Goal: Book appointment/travel/reservation

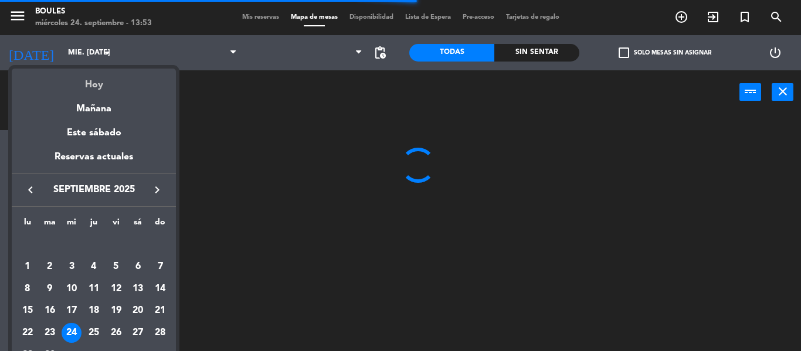
click at [89, 89] on div "Hoy" at bounding box center [94, 81] width 164 height 24
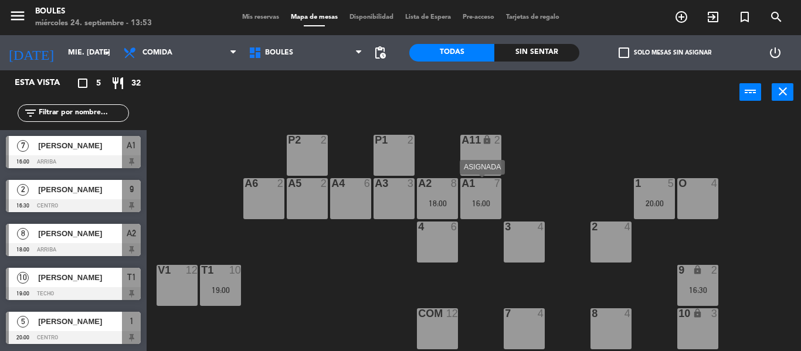
click at [493, 186] on div "7" at bounding box center [500, 183] width 19 height 11
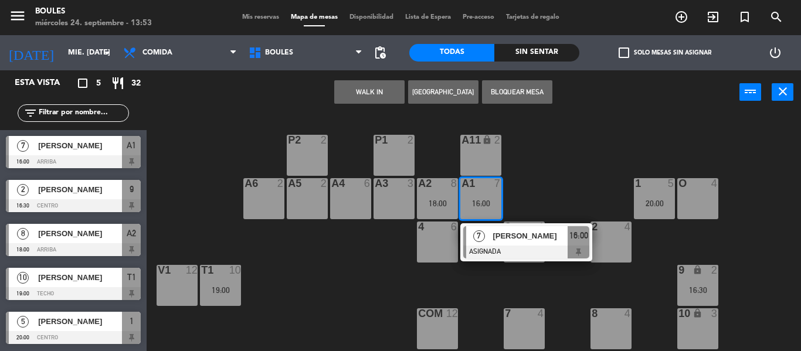
scroll to position [128, 0]
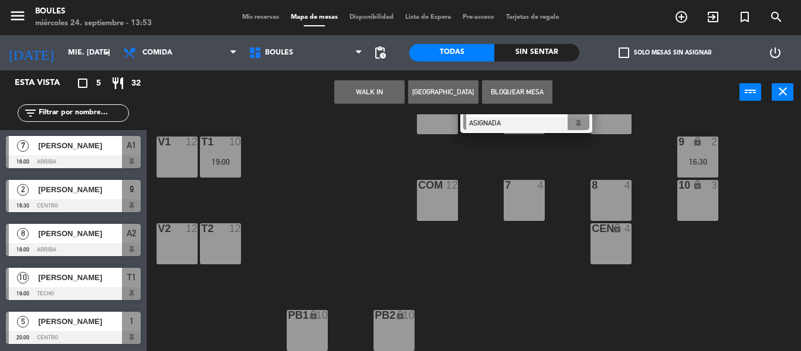
click at [358, 144] on div "P1 2 P2 2 A11 lock 2 A5 2 A6 2 A4 6 A3 3 A2 8 18:00 A1 7 16:00 7 [PERSON_NAME] …" at bounding box center [478, 232] width 646 height 237
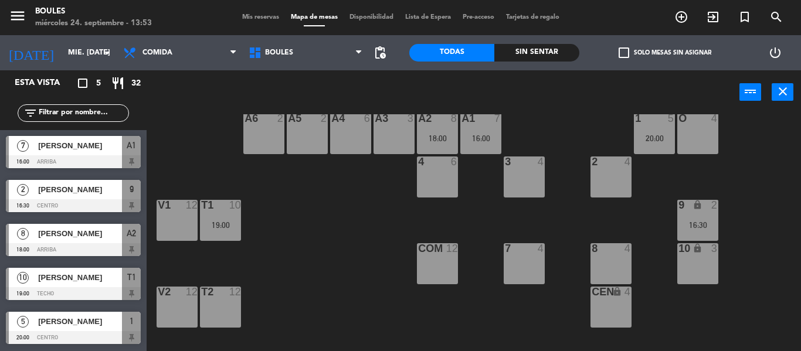
scroll to position [63, 0]
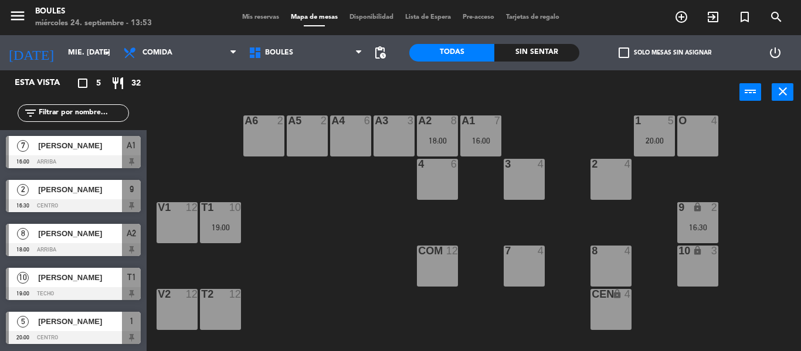
click at [491, 127] on div "A1 7" at bounding box center [480, 122] width 41 height 12
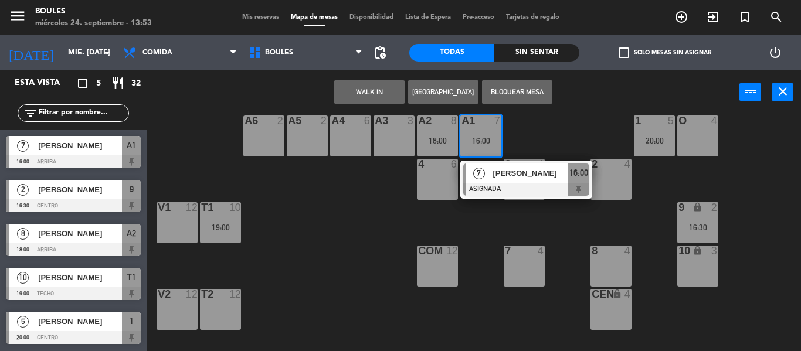
click at [610, 175] on div "2 4" at bounding box center [610, 179] width 41 height 41
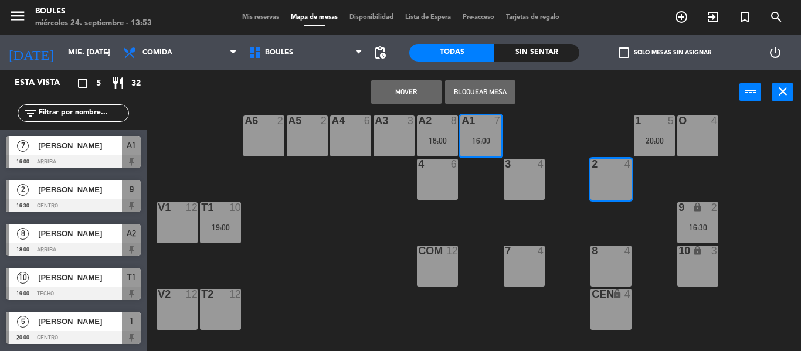
click at [585, 127] on div "P1 2 P2 2 A11 lock 2 A5 2 A6 2 A4 6 A3 3 A2 8 18:00 A1 7 16:00 1 5 20:00 O 4 4 …" at bounding box center [478, 232] width 646 height 237
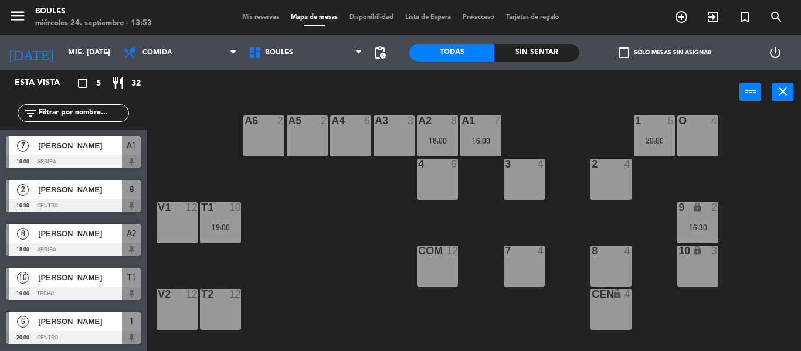
click at [658, 137] on div "20:00" at bounding box center [654, 141] width 41 height 8
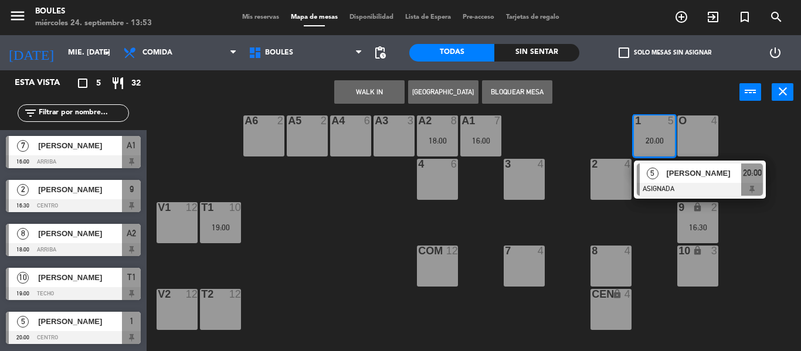
click at [624, 263] on div "8 4" at bounding box center [610, 266] width 41 height 41
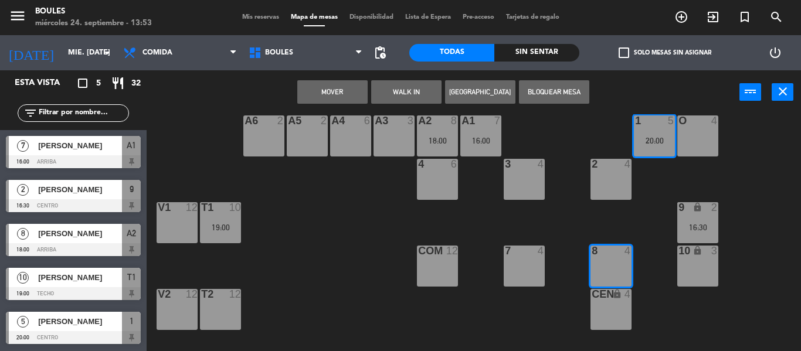
click at [365, 86] on button "Mover" at bounding box center [332, 91] width 70 height 23
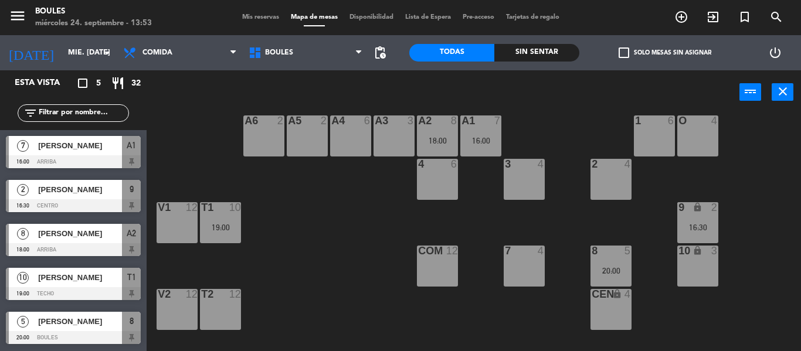
click at [491, 125] on div "7" at bounding box center [500, 121] width 19 height 11
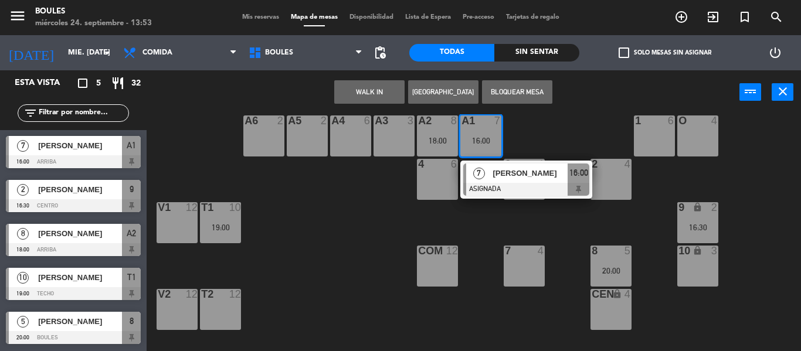
click at [649, 130] on div "1 6" at bounding box center [654, 136] width 41 height 41
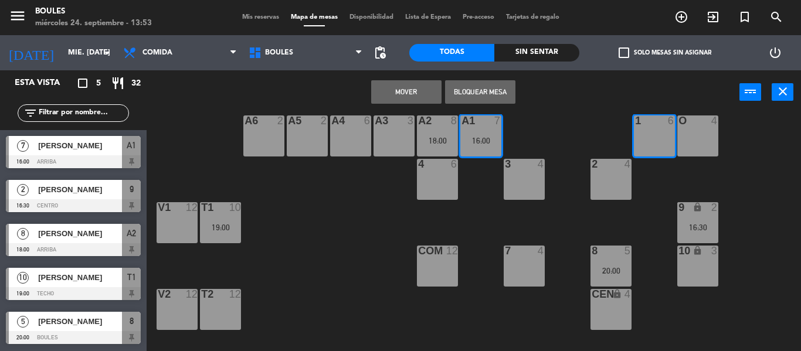
click at [408, 93] on button "Mover" at bounding box center [406, 91] width 70 height 23
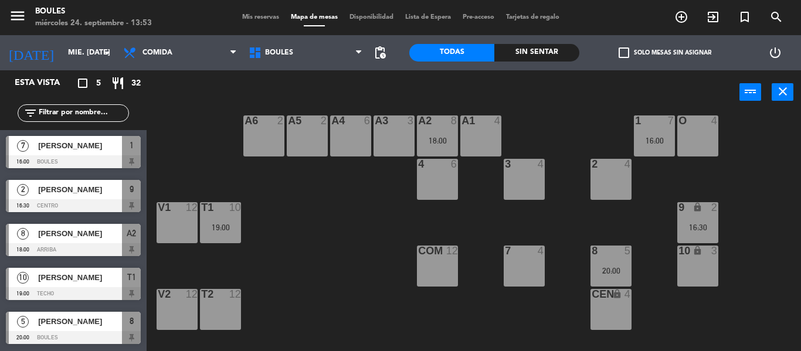
click at [481, 141] on div "A1 4" at bounding box center [480, 136] width 41 height 41
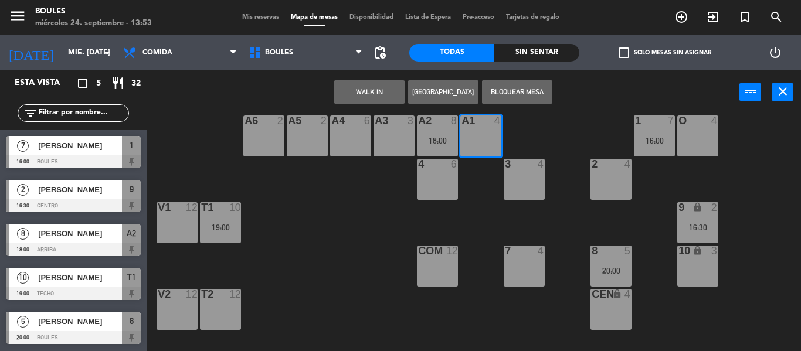
click at [423, 93] on button "[GEOGRAPHIC_DATA]" at bounding box center [443, 91] width 70 height 23
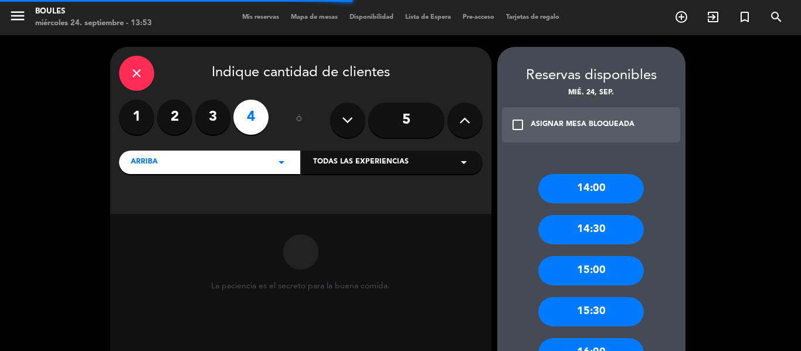
click at [459, 124] on icon at bounding box center [464, 120] width 11 height 18
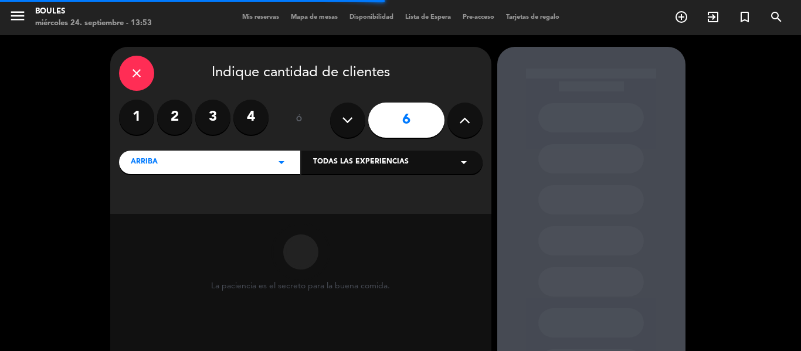
click at [459, 124] on icon at bounding box center [464, 120] width 11 height 18
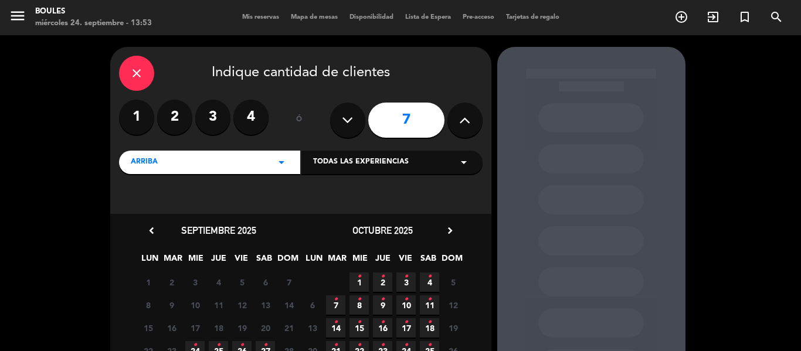
click at [342, 107] on button at bounding box center [347, 120] width 35 height 35
type input "6"
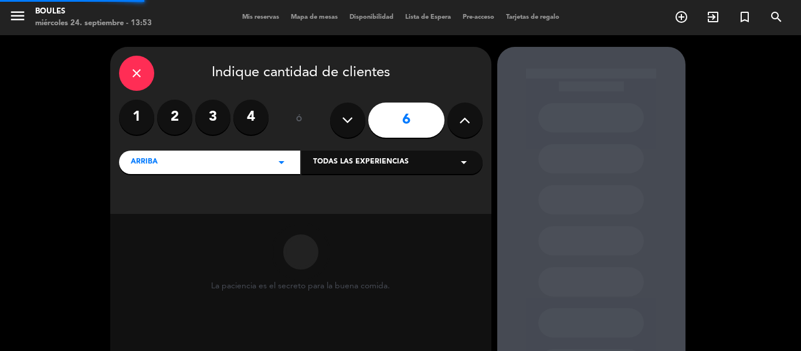
scroll to position [121, 0]
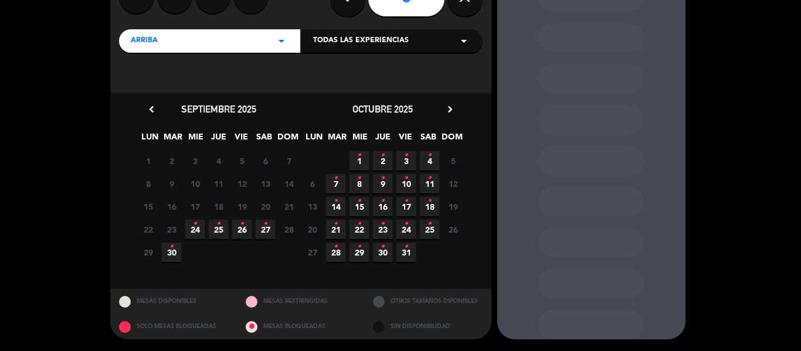
click at [195, 226] on icon "•" at bounding box center [195, 224] width 4 height 19
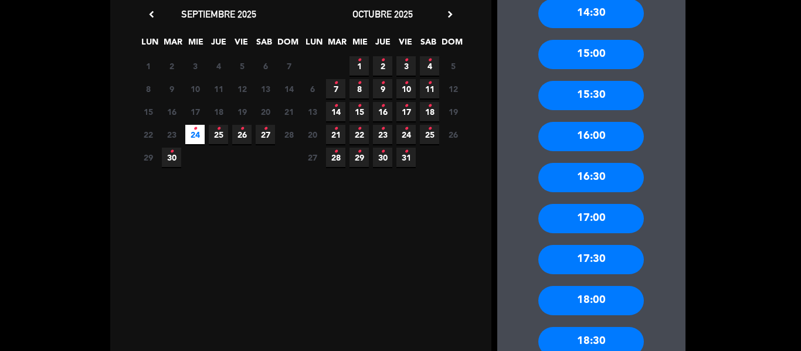
scroll to position [138, 0]
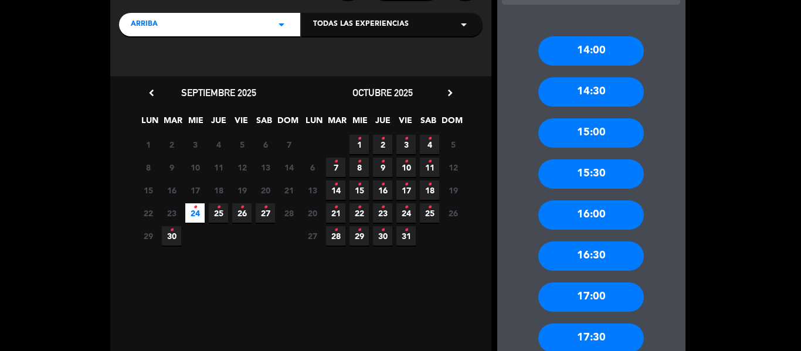
click at [590, 89] on div "14:30" at bounding box center [591, 91] width 106 height 29
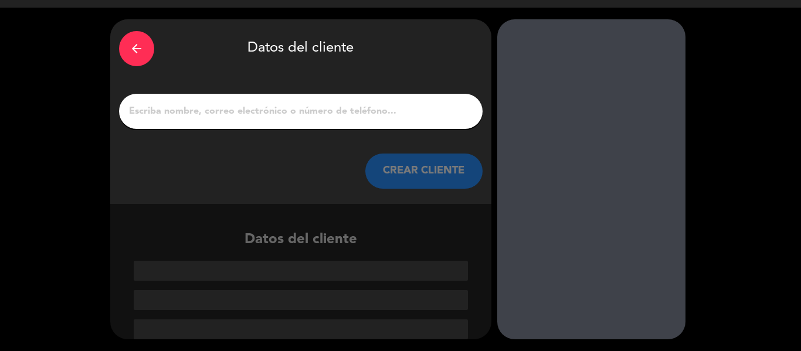
click at [348, 108] on input "1" at bounding box center [301, 111] width 346 height 16
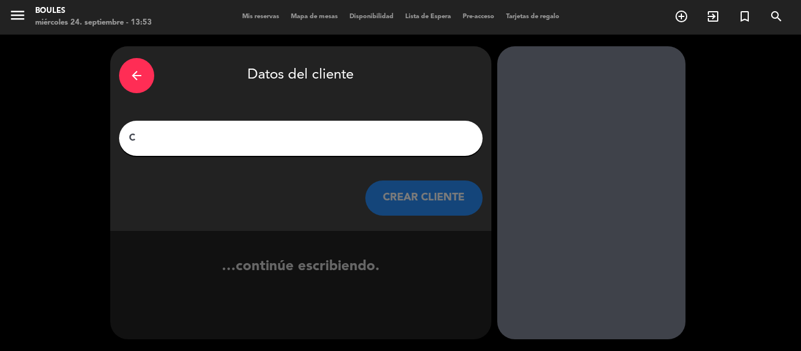
scroll to position [1, 0]
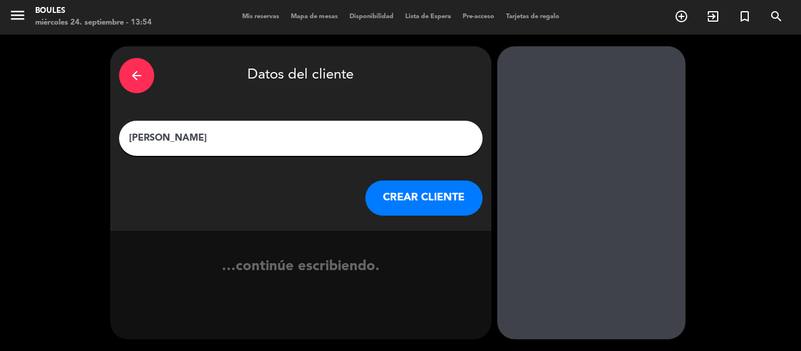
type input "[PERSON_NAME]"
click at [402, 213] on button "CREAR CLIENTE" at bounding box center [423, 198] width 117 height 35
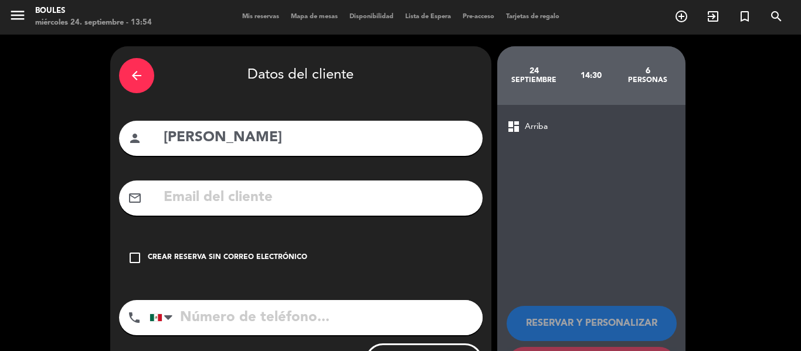
click at [321, 246] on div "check_box_outline_blank Crear reserva sin correo electrónico" at bounding box center [301, 257] width 364 height 35
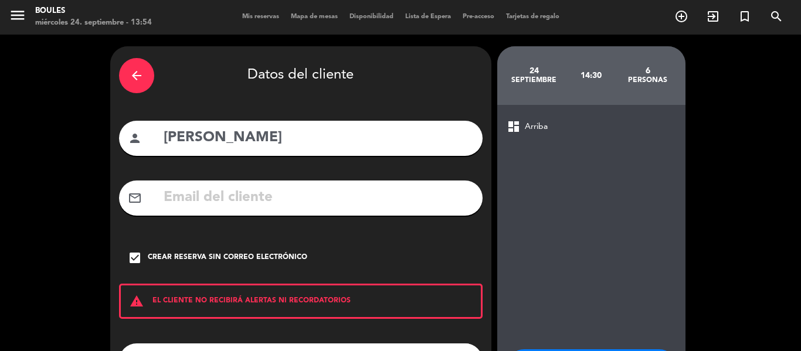
scroll to position [101, 0]
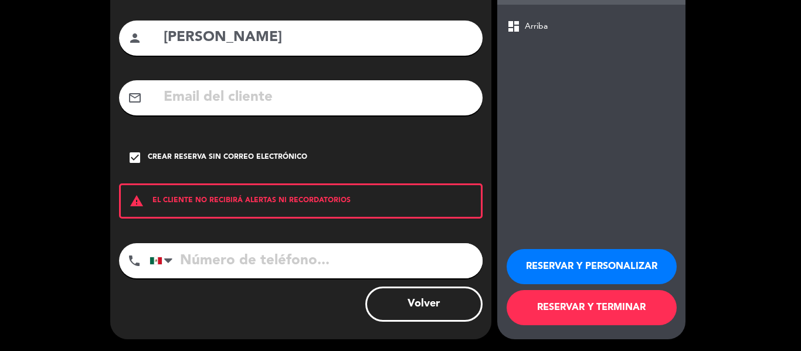
click at [616, 306] on button "RESERVAR Y TERMINAR" at bounding box center [592, 307] width 170 height 35
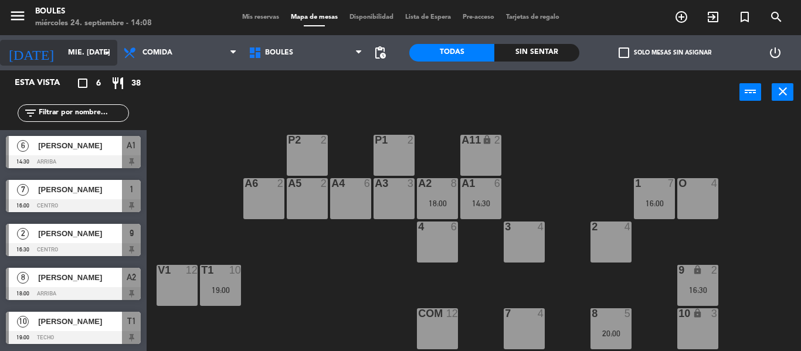
click at [92, 52] on input "mié. [DATE]" at bounding box center [111, 53] width 99 height 20
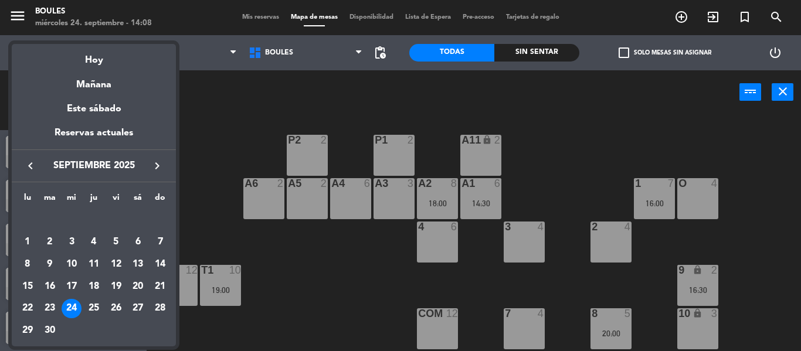
click at [237, 129] on div at bounding box center [400, 175] width 801 height 351
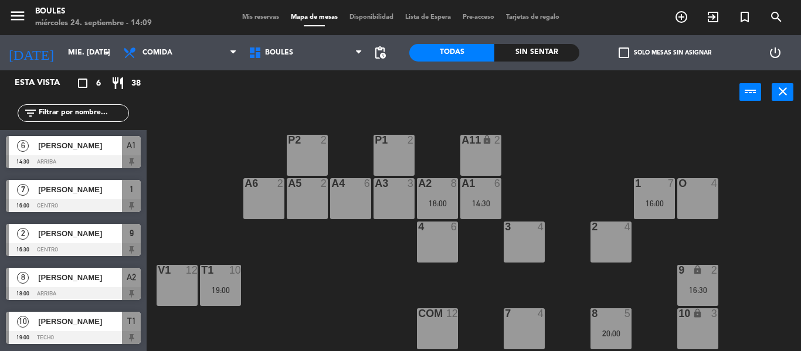
scroll to position [44, 0]
click at [484, 199] on div "14:30" at bounding box center [480, 203] width 41 height 9
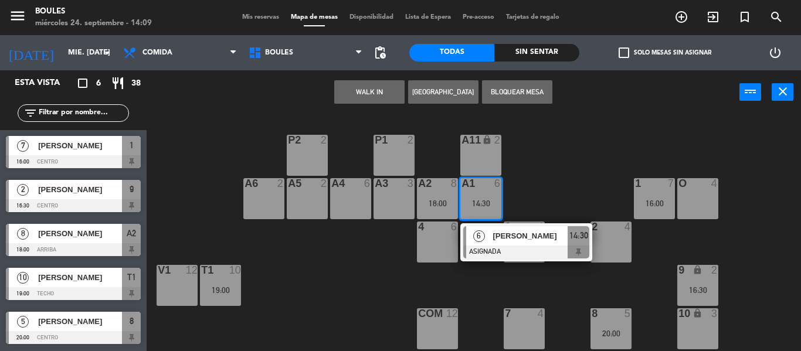
click at [327, 292] on div "P1 2 P2 2 A11 lock 2 A5 2 A6 2 A4 6 A3 3 A2 8 18:00 A1 6 14:30 6 [PERSON_NAME] …" at bounding box center [478, 232] width 646 height 237
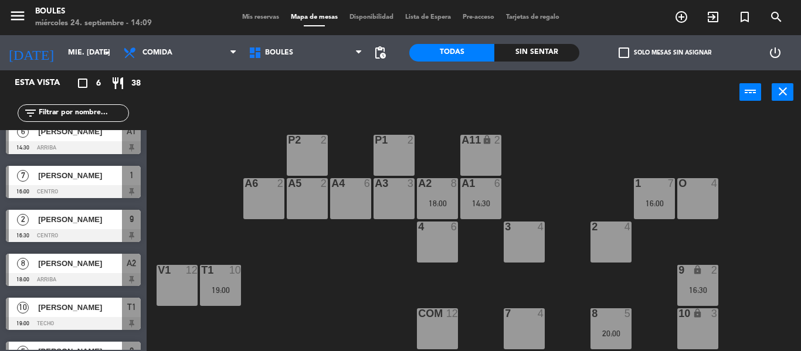
scroll to position [0, 0]
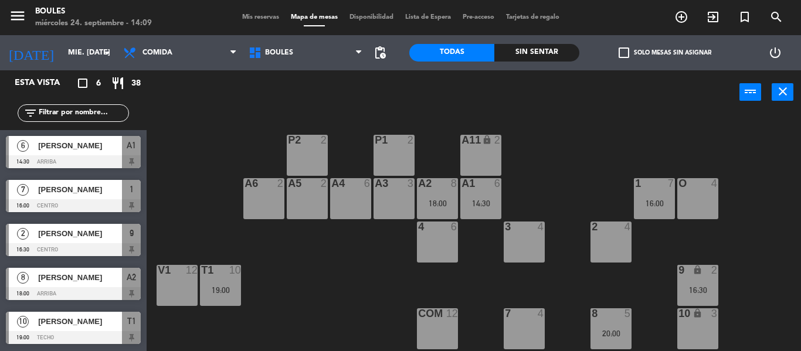
click at [114, 199] on div "[PERSON_NAME]" at bounding box center [79, 189] width 85 height 19
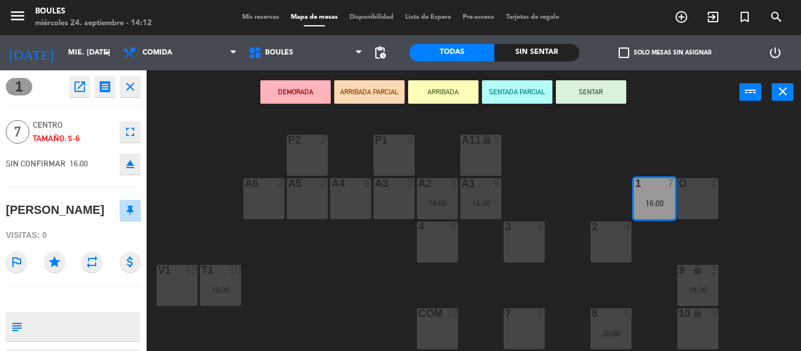
click at [563, 141] on div "P1 2 P2 2 A11 lock 2 A5 2 A6 2 A4 6 A3 3 A2 8 18:00 A1 6 14:30 1 7 16:00 O 4 4 …" at bounding box center [478, 232] width 646 height 237
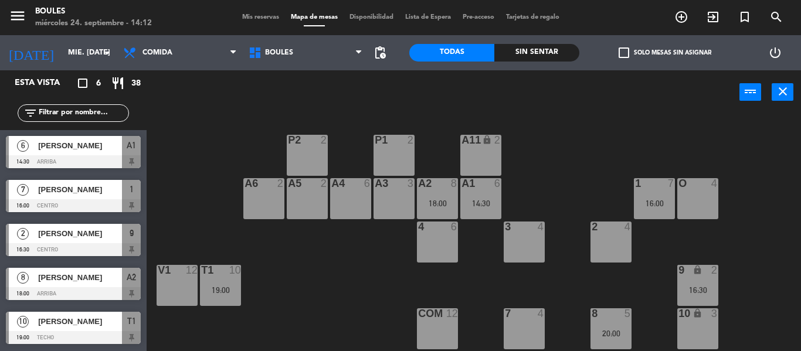
click at [109, 159] on div at bounding box center [73, 161] width 135 height 13
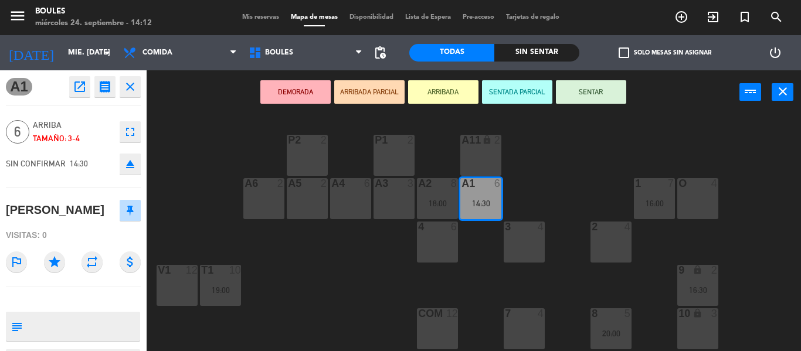
click at [237, 136] on div "P1 2 P2 2 A11 lock 2 A5 2 A6 2 A4 6 A3 3 A2 8 18:00 A1 6 14:30 1 7 16:00 O 4 4 …" at bounding box center [478, 232] width 646 height 237
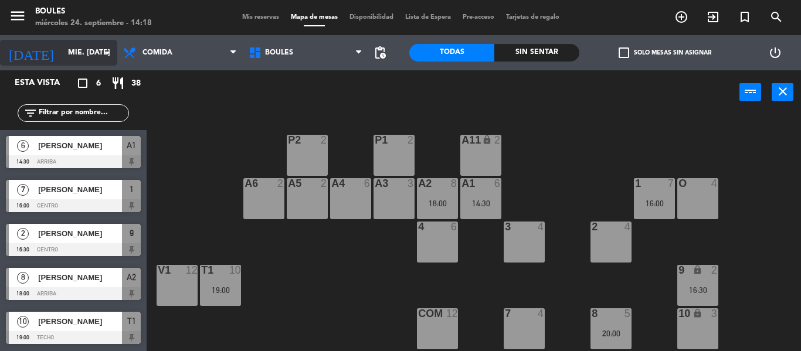
click at [97, 56] on input "mié. [DATE]" at bounding box center [111, 53] width 99 height 20
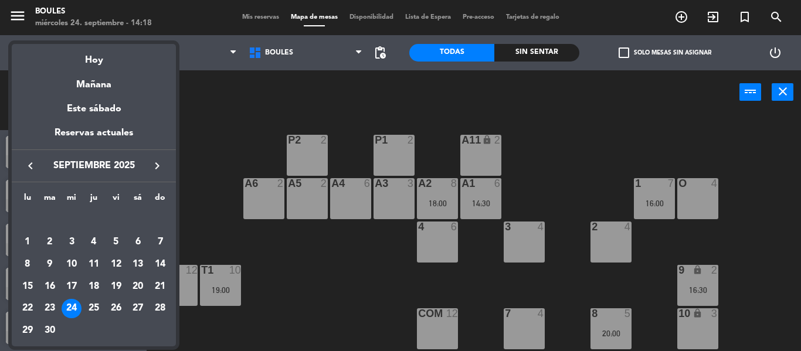
click at [204, 101] on div at bounding box center [400, 175] width 801 height 351
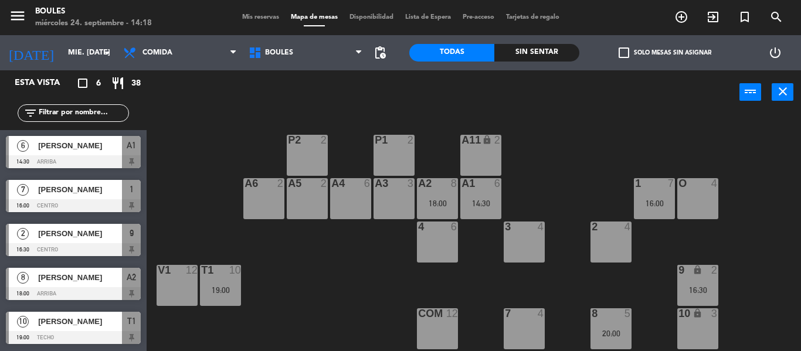
click at [97, 204] on div at bounding box center [73, 205] width 135 height 13
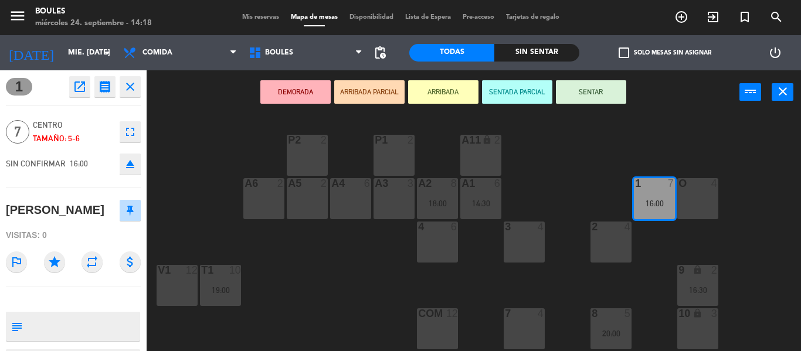
click at [80, 91] on icon "open_in_new" at bounding box center [80, 87] width 14 height 14
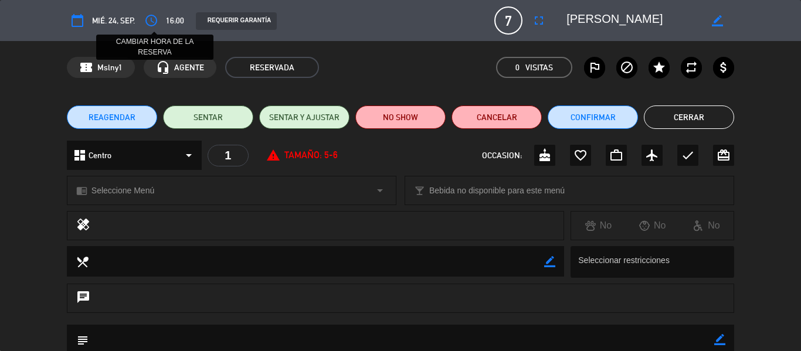
click at [151, 22] on icon "access_time" at bounding box center [151, 20] width 14 height 14
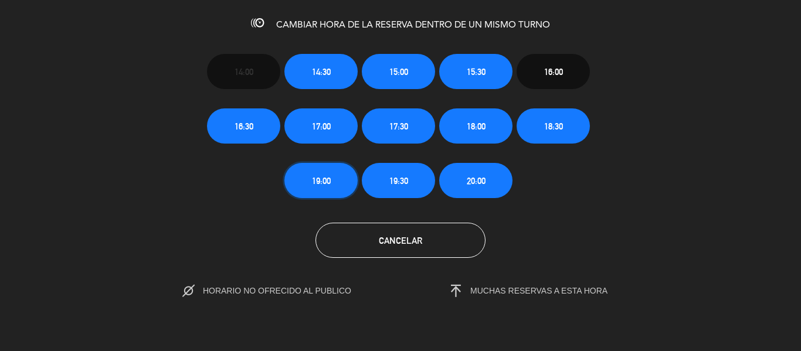
click at [332, 181] on button "19:00" at bounding box center [320, 180] width 73 height 35
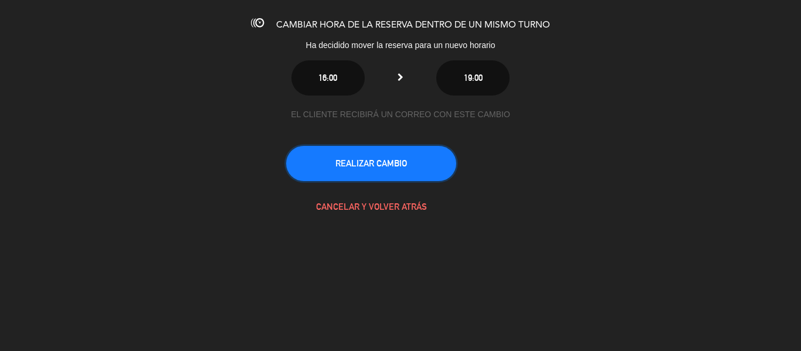
click at [420, 175] on button "REALIZAR CAMBIO" at bounding box center [371, 163] width 170 height 35
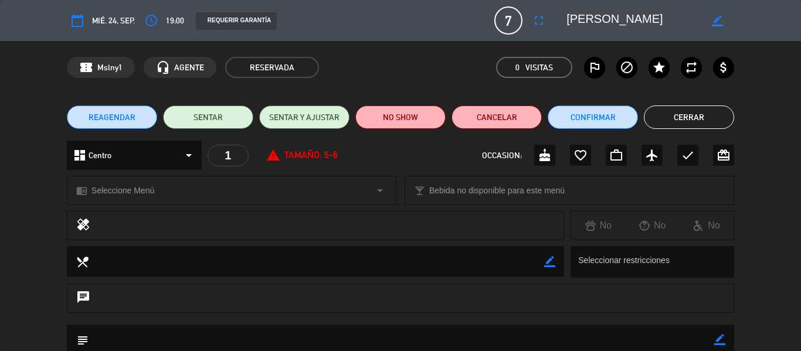
click at [712, 120] on button "Cerrar" at bounding box center [689, 117] width 90 height 23
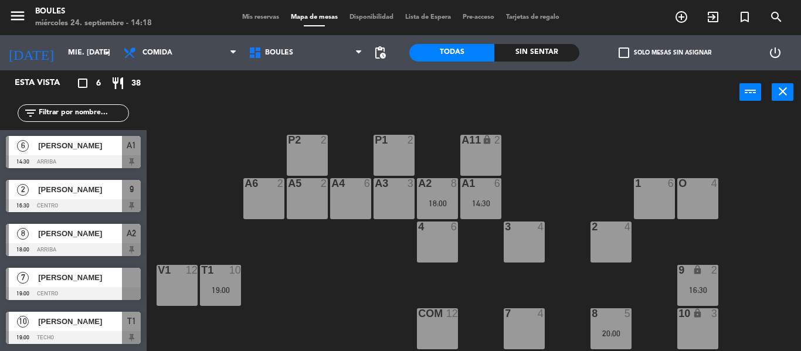
click at [97, 288] on div at bounding box center [73, 293] width 135 height 13
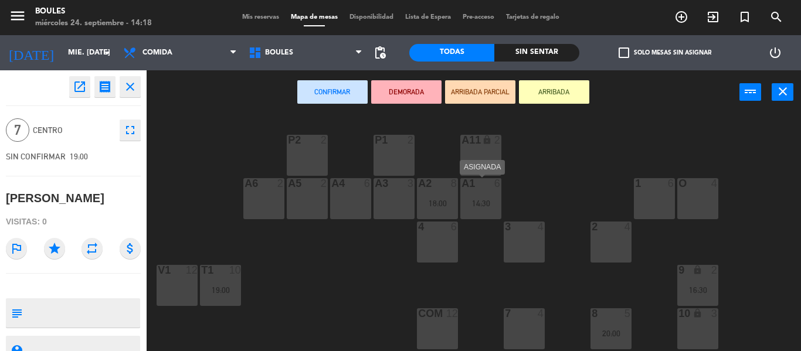
click at [479, 205] on div "14:30" at bounding box center [480, 203] width 41 height 8
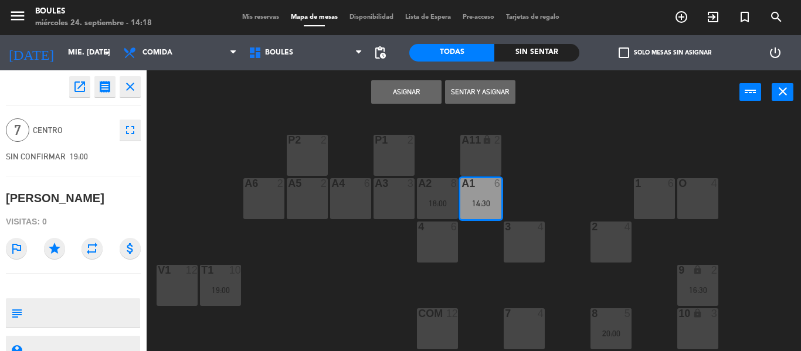
click at [421, 90] on button "Asignar" at bounding box center [406, 91] width 70 height 23
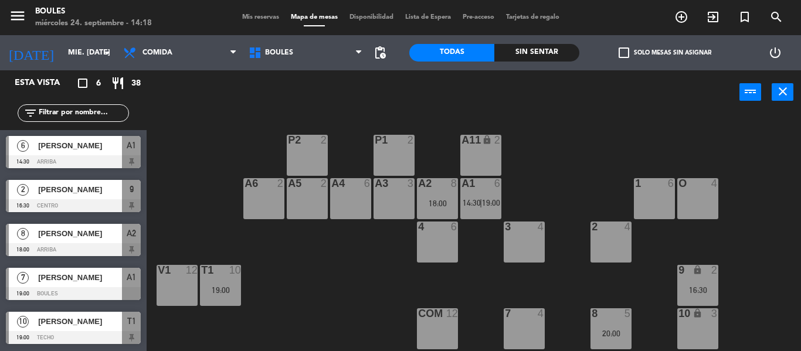
click at [488, 198] on span "19:00" at bounding box center [491, 202] width 18 height 9
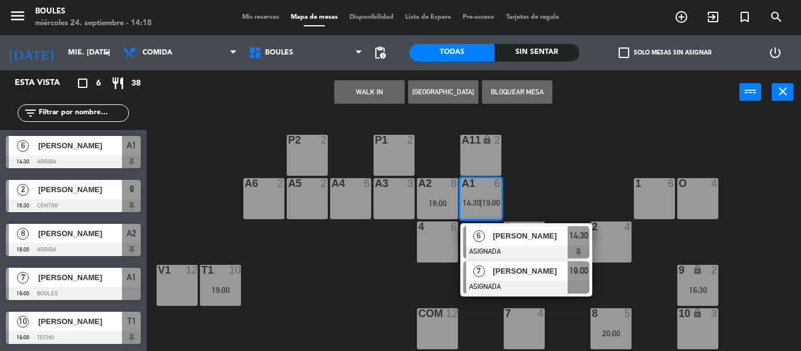
click at [498, 288] on div at bounding box center [526, 287] width 126 height 13
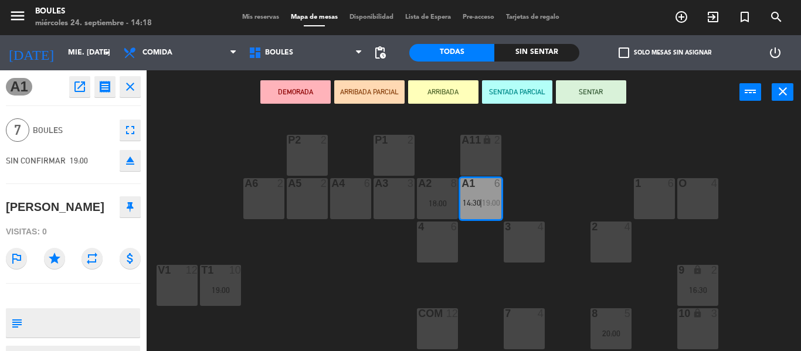
click at [18, 257] on icon "outlined_flag" at bounding box center [16, 258] width 21 height 21
click at [362, 318] on div "P1 2 P2 2 A11 lock 2 A5 2 A6 2 A4 6 A3 3 A2 8 18:00 A1 6 14:30 | 19:00 1 6 O 4 …" at bounding box center [478, 232] width 646 height 237
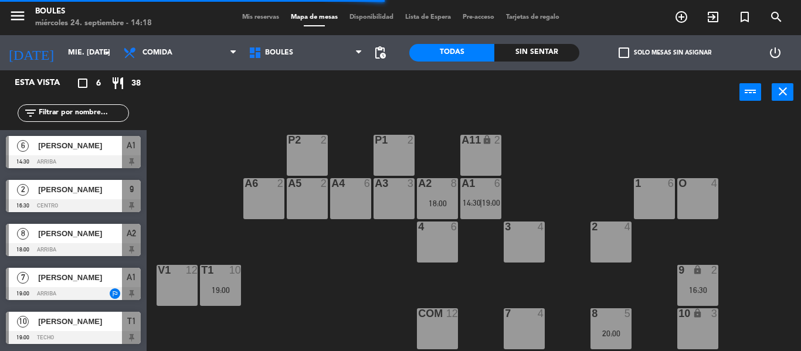
click at [494, 198] on span "19:00" at bounding box center [491, 202] width 18 height 9
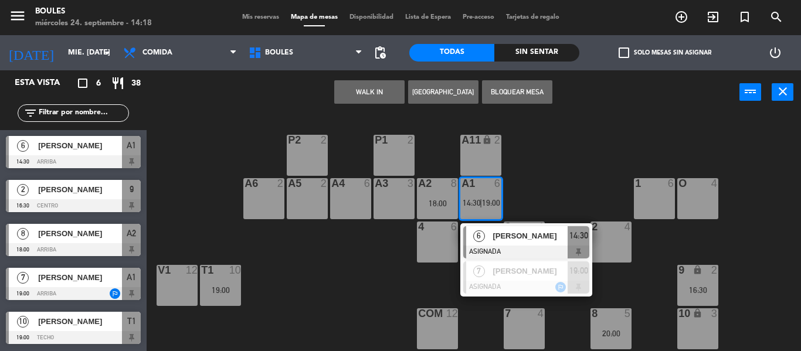
click at [508, 239] on span "[PERSON_NAME]" at bounding box center [530, 236] width 75 height 12
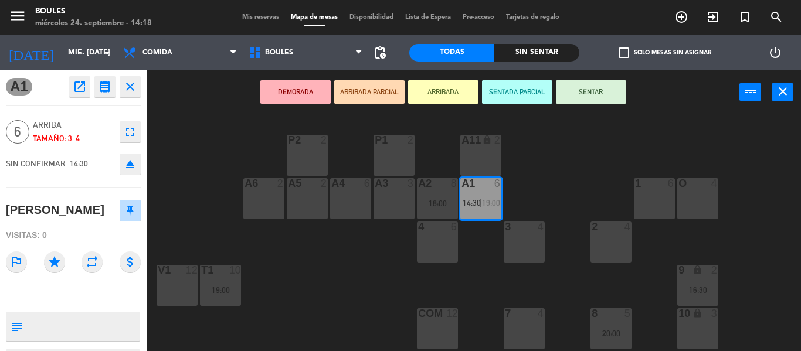
click at [589, 94] on button "SENTAR" at bounding box center [591, 91] width 70 height 23
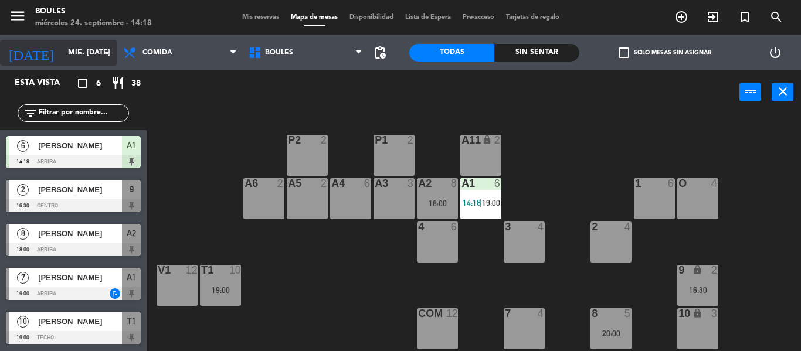
click at [113, 52] on icon "arrow_drop_down" at bounding box center [107, 53] width 14 height 14
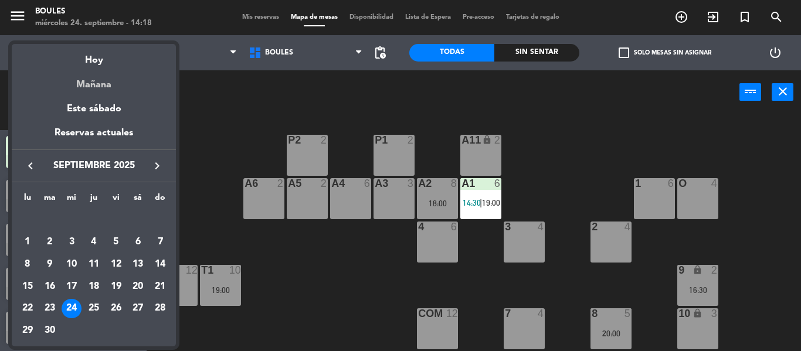
click at [97, 84] on div "Mañana" at bounding box center [94, 81] width 164 height 24
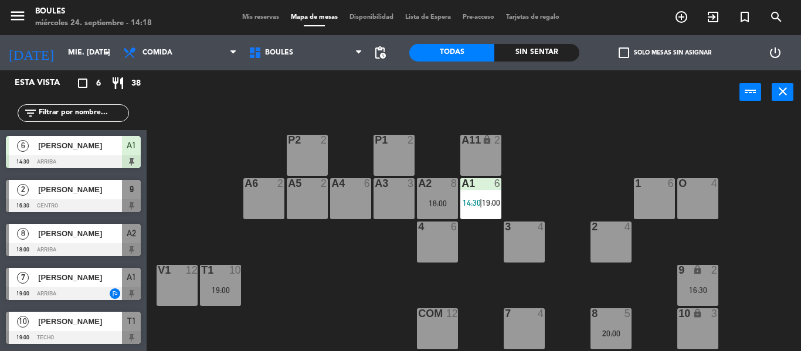
type input "[DEMOGRAPHIC_DATA] [DATE]"
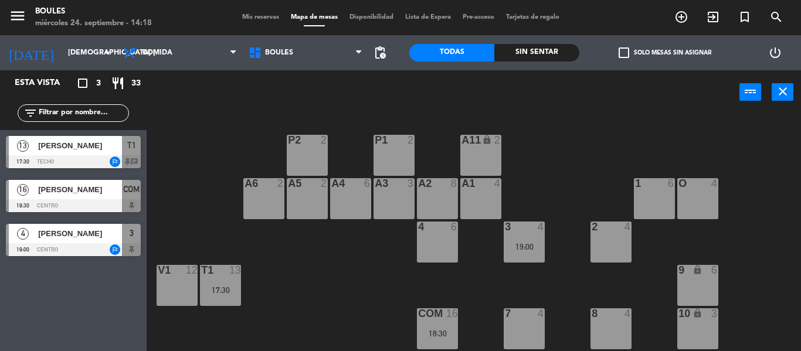
click at [89, 145] on span "[PERSON_NAME]" at bounding box center [80, 146] width 84 height 12
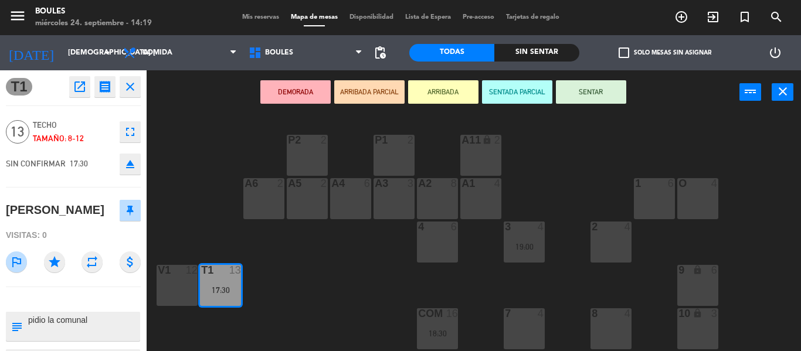
click at [188, 205] on div "P1 2 P2 2 A11 lock 2 A5 2 A6 2 A4 6 A3 3 A2 8 A1 4 1 6 O 4 4 6 3 4 19:00 2 4 V1…" at bounding box center [478, 232] width 646 height 237
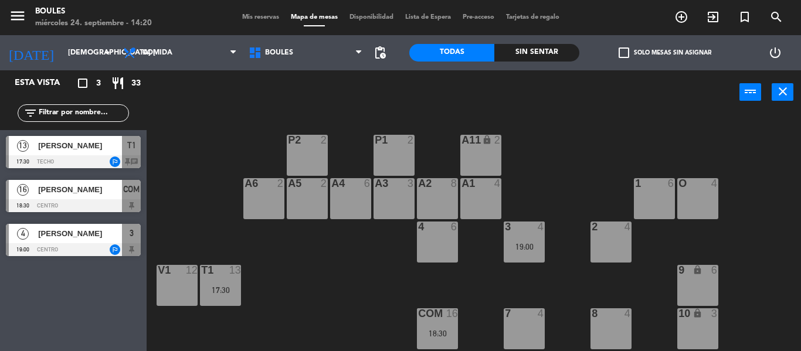
scroll to position [21, 0]
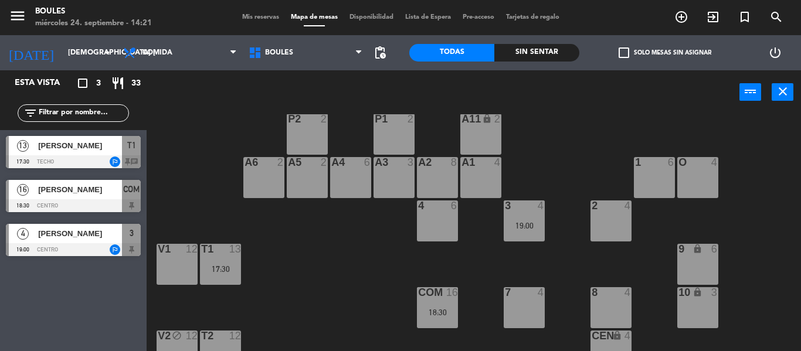
click at [87, 196] on span "[PERSON_NAME]" at bounding box center [80, 190] width 84 height 12
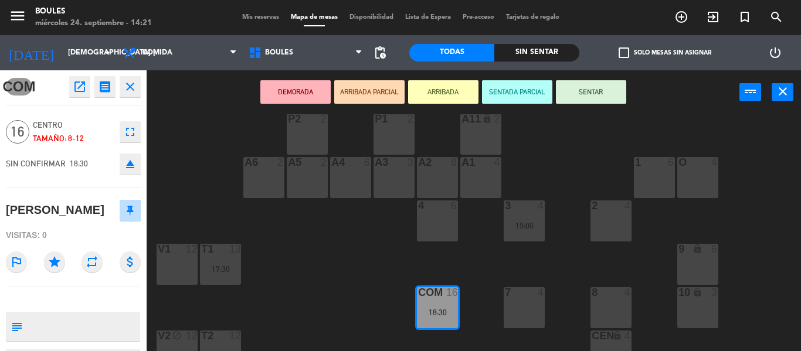
click at [17, 263] on icon "outlined_flag" at bounding box center [16, 262] width 21 height 21
click at [331, 271] on div "P1 2 P2 2 A11 lock 2 A5 2 A6 2 A4 6 A3 3 A2 8 A1 4 1 6 O 4 4 6 3 4 19:00 2 4 V1…" at bounding box center [478, 232] width 646 height 237
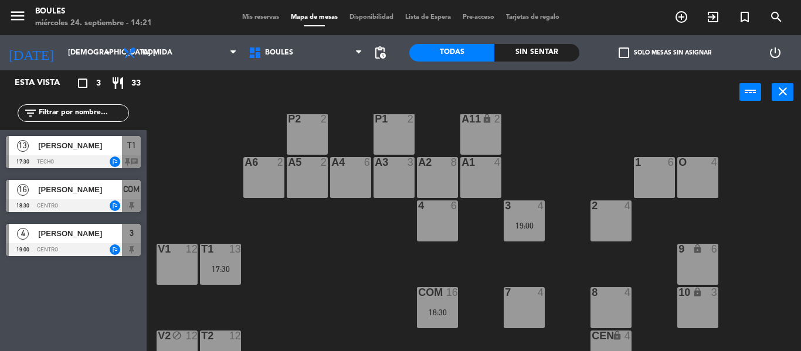
click at [443, 305] on div "COM 16 18:30" at bounding box center [437, 307] width 41 height 41
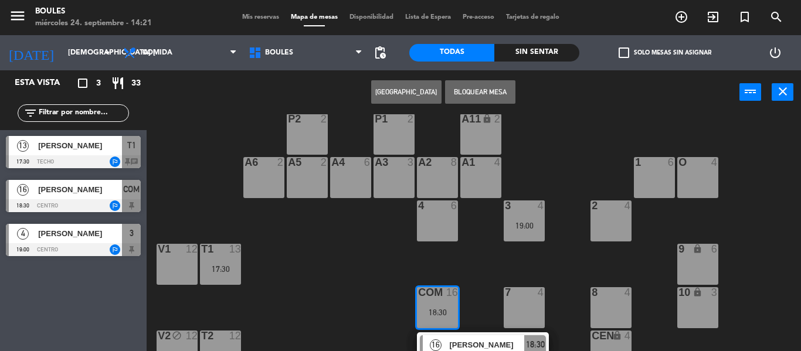
click at [325, 276] on div "P1 2 P2 2 A11 lock 2 A5 2 A6 2 A4 6 A3 3 A2 8 A1 4 1 6 O 4 4 6 3 4 19:00 2 4 V1…" at bounding box center [478, 232] width 646 height 237
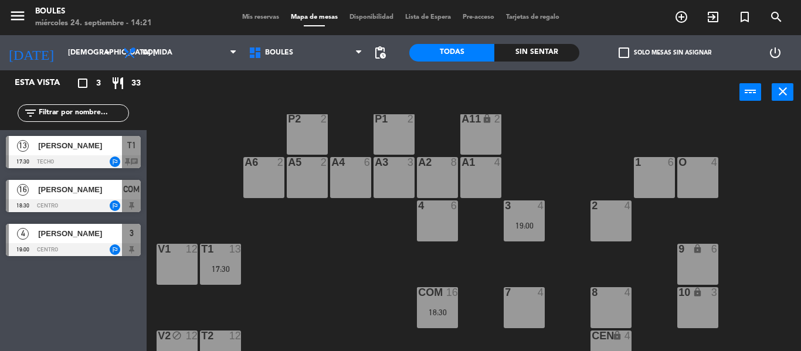
click at [439, 305] on div "COM 16 18:30" at bounding box center [437, 307] width 41 height 41
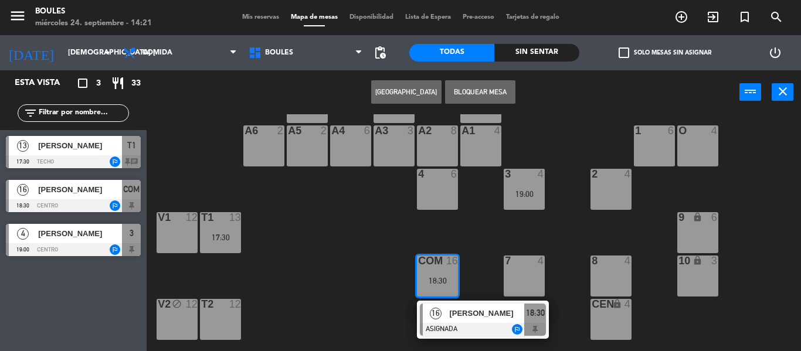
scroll to position [59, 0]
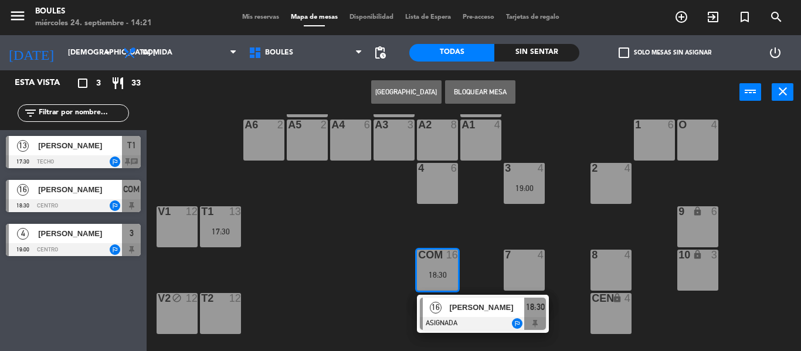
click at [457, 310] on span "[PERSON_NAME]" at bounding box center [486, 307] width 75 height 12
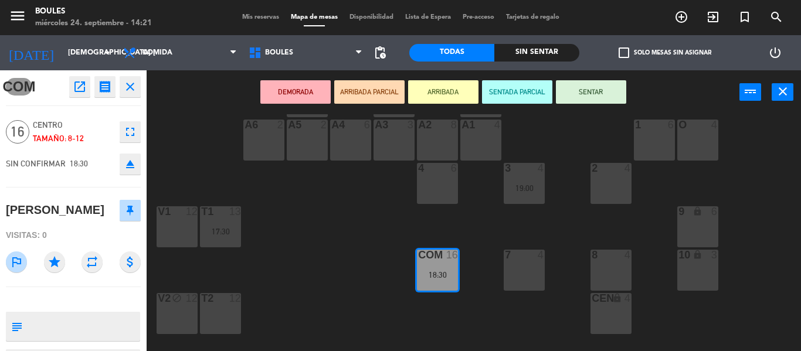
scroll to position [35, 0]
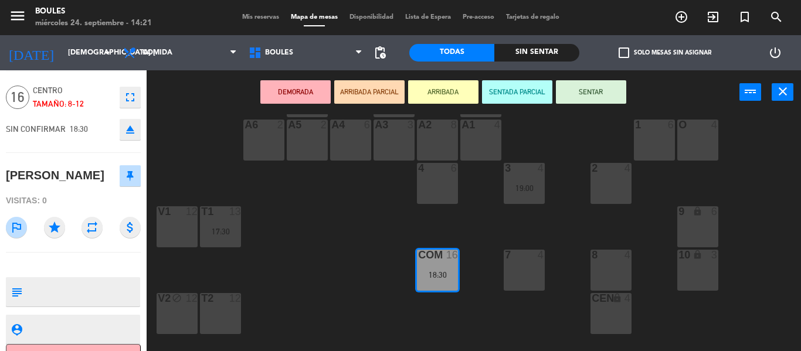
click at [42, 288] on textarea at bounding box center [83, 292] width 112 height 25
type textarea "NO TOCAR"
click at [16, 298] on icon "subject" at bounding box center [16, 292] width 13 height 13
click at [13, 293] on icon "subject" at bounding box center [16, 292] width 13 height 13
click at [110, 246] on div "COM open_in_new receipt 6:30 PM jue., [DATE] personas [PERSON_NAME] [PERSON_NAM…" at bounding box center [73, 210] width 147 height 281
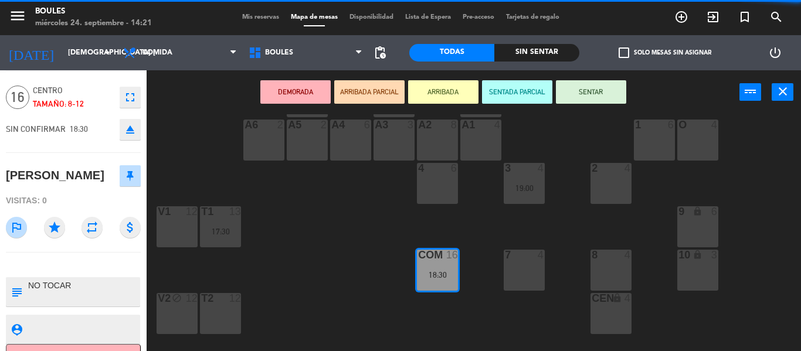
click at [288, 249] on div "P1 2 P2 2 A11 lock 2 A5 2 A6 2 A4 6 A3 3 A2 8 A1 4 1 6 O 4 4 6 3 4 19:00 2 4 V1…" at bounding box center [478, 232] width 646 height 237
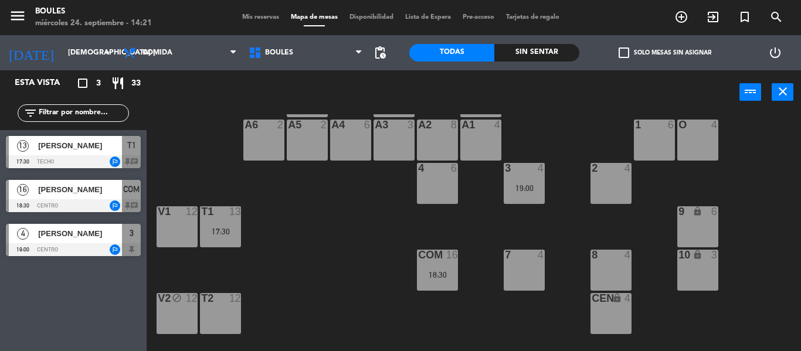
click at [62, 195] on span "[PERSON_NAME]" at bounding box center [80, 190] width 84 height 12
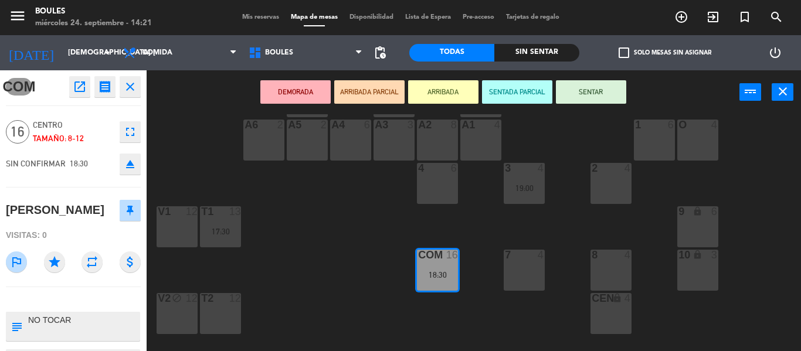
click at [305, 250] on div "P1 2 P2 2 A11 lock 2 A5 2 A6 2 A4 6 A3 3 A2 8 A1 4 1 6 O 4 4 6 3 4 19:00 2 4 V1…" at bounding box center [478, 232] width 646 height 237
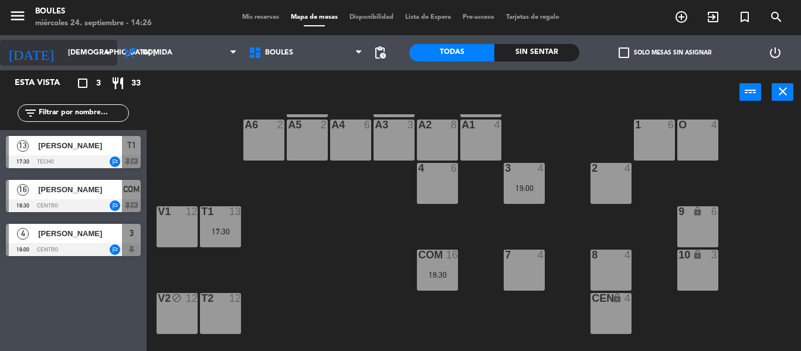
click at [108, 53] on icon "arrow_drop_down" at bounding box center [107, 53] width 14 height 14
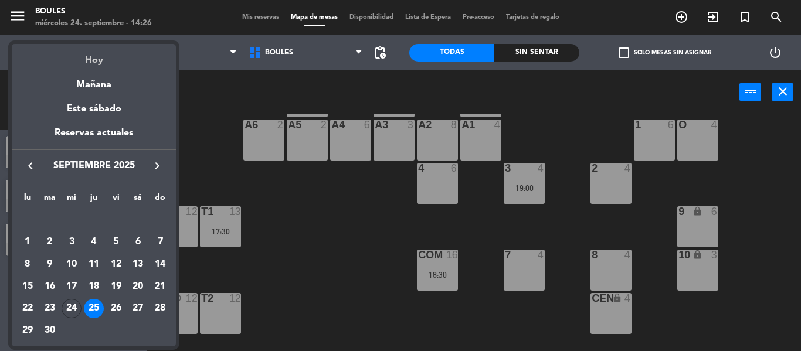
click at [98, 60] on div "Hoy" at bounding box center [94, 56] width 164 height 24
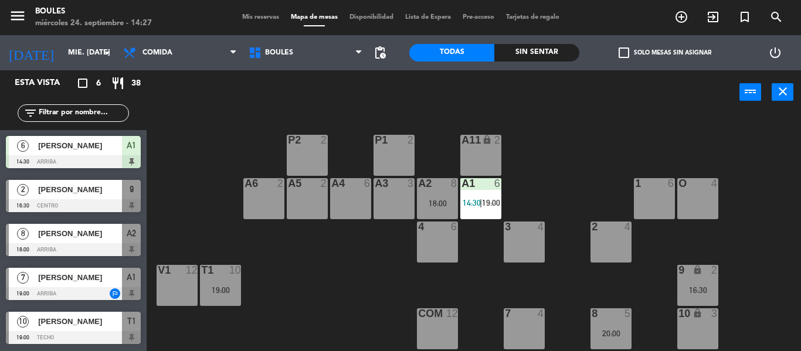
scroll to position [44, 0]
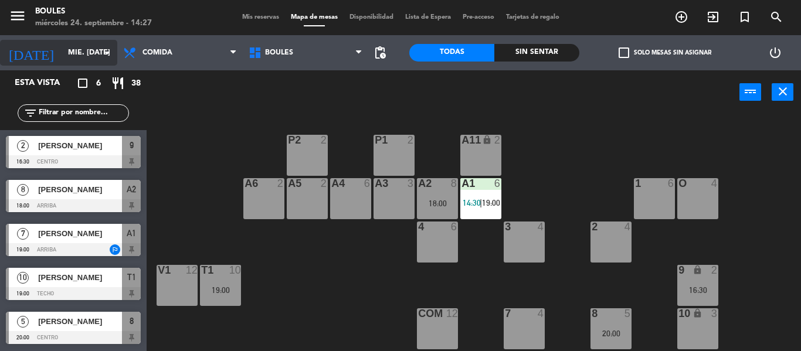
click at [95, 51] on input "mié. [DATE]" at bounding box center [111, 53] width 99 height 20
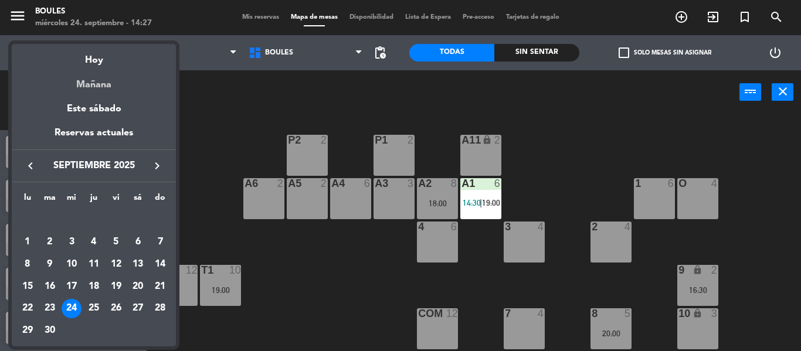
click at [94, 83] on div "Mañana" at bounding box center [94, 81] width 164 height 24
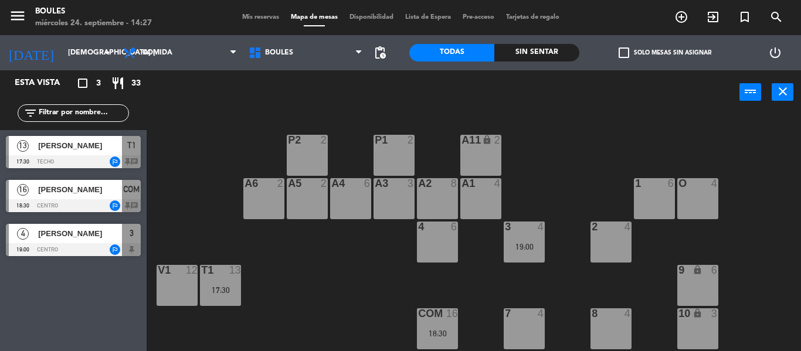
scroll to position [0, 0]
click at [94, 58] on input "[DEMOGRAPHIC_DATA] [DATE]" at bounding box center [111, 53] width 99 height 20
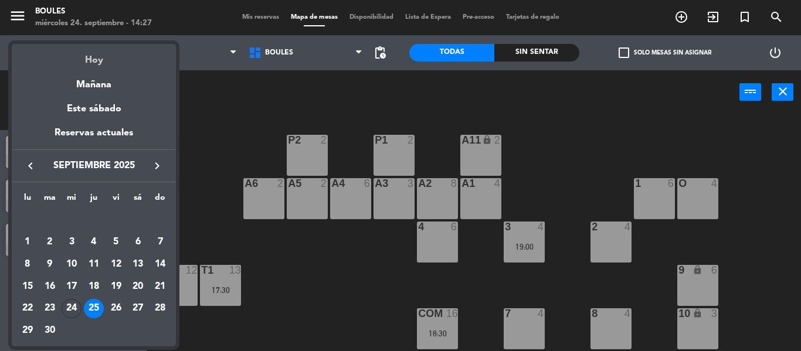
click at [94, 61] on div "Hoy" at bounding box center [94, 56] width 164 height 24
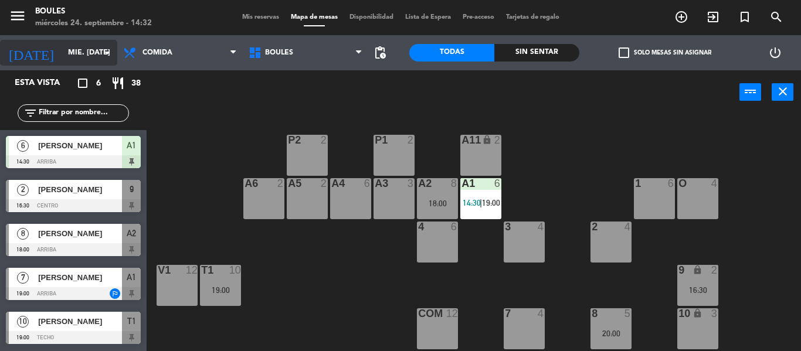
click at [109, 57] on icon "arrow_drop_down" at bounding box center [107, 53] width 14 height 14
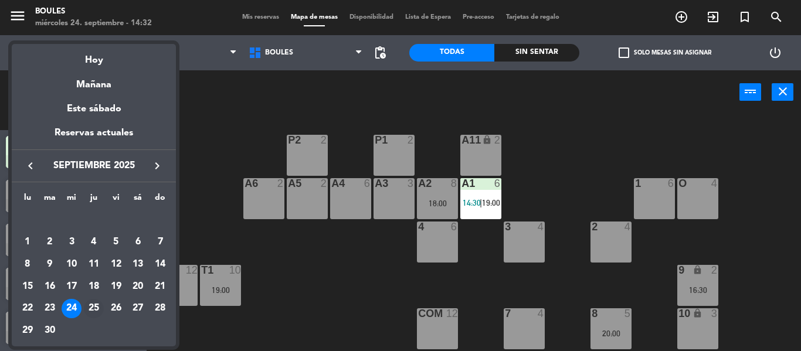
click at [97, 301] on div "25" at bounding box center [94, 309] width 20 height 20
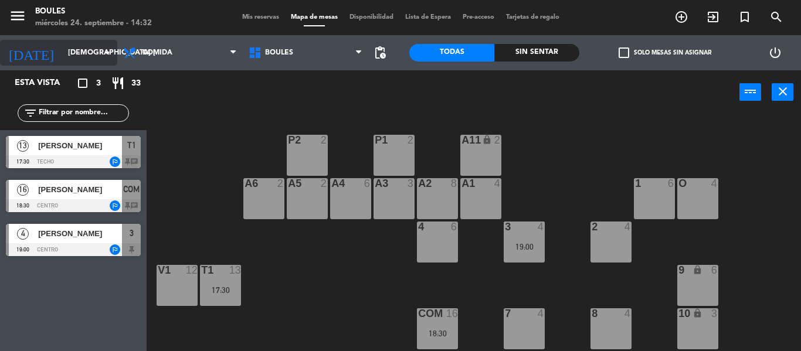
click at [108, 55] on icon "arrow_drop_down" at bounding box center [107, 53] width 14 height 14
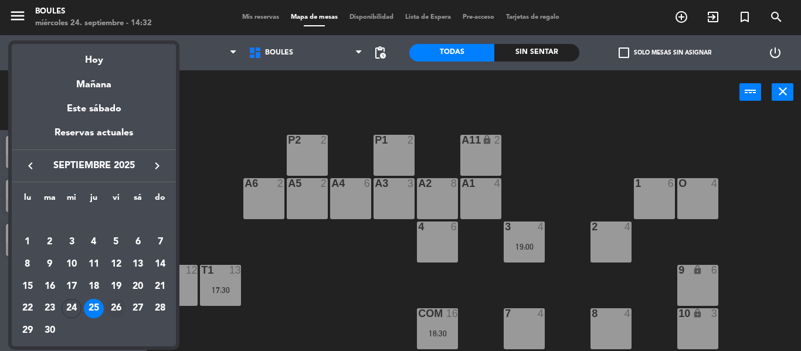
click at [116, 306] on div "26" at bounding box center [116, 309] width 20 height 20
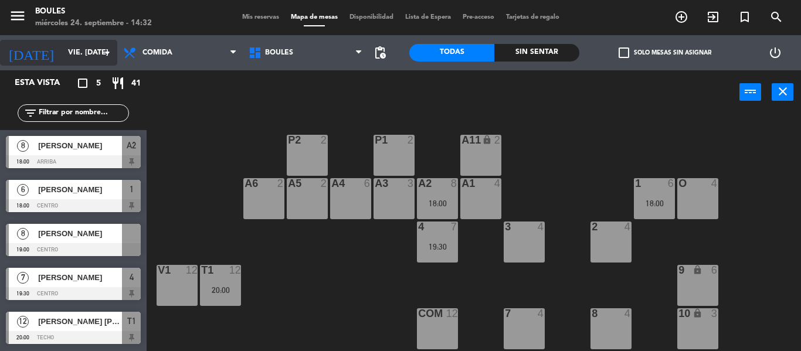
click at [104, 53] on icon "arrow_drop_down" at bounding box center [107, 53] width 14 height 14
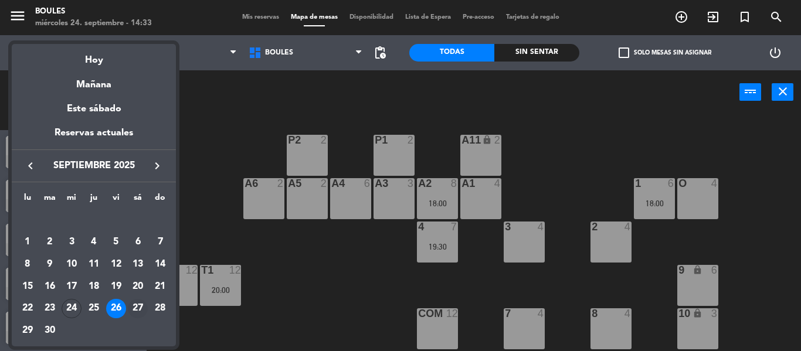
click at [138, 306] on div "27" at bounding box center [138, 309] width 20 height 20
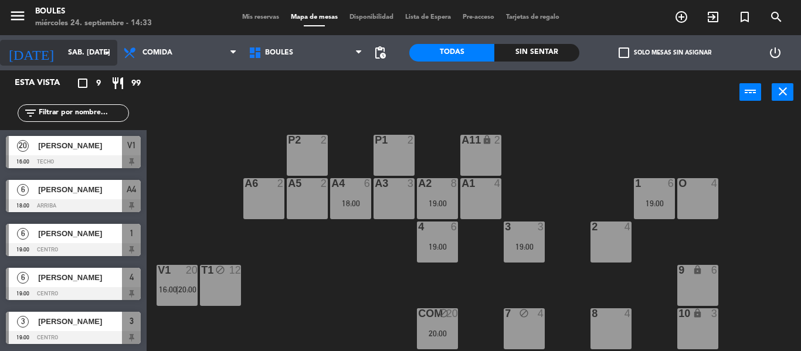
click at [107, 53] on icon "arrow_drop_down" at bounding box center [107, 53] width 14 height 14
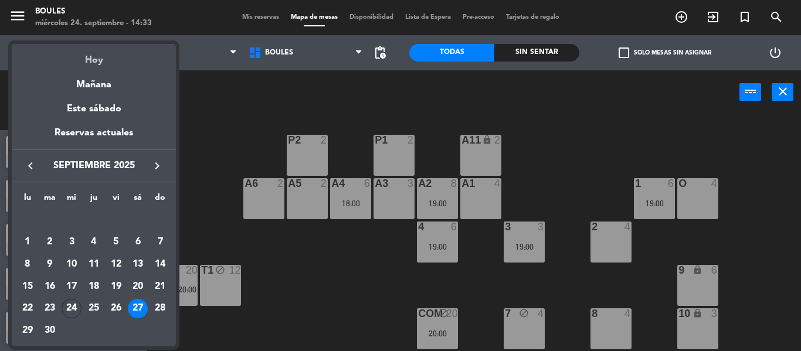
click at [106, 62] on div "Hoy" at bounding box center [94, 56] width 164 height 24
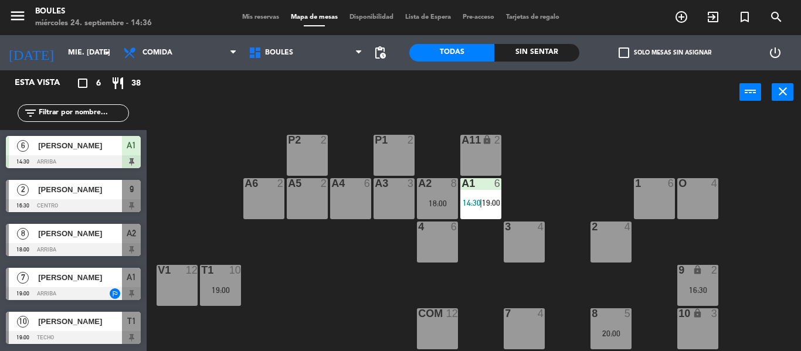
click at [527, 49] on div "Sin sentar" at bounding box center [536, 53] width 85 height 18
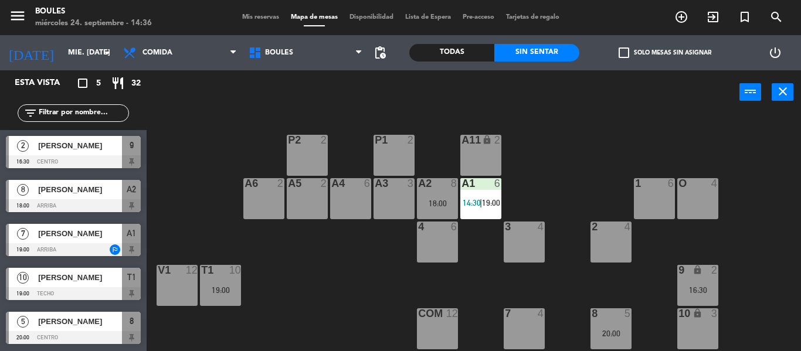
click at [459, 50] on div "Todas" at bounding box center [451, 53] width 85 height 18
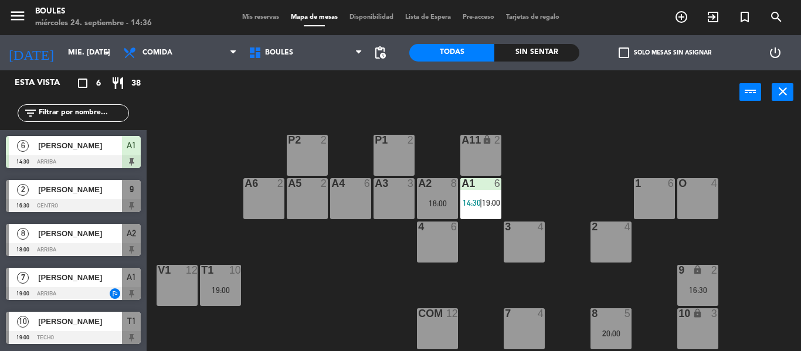
click at [526, 50] on div "Sin sentar" at bounding box center [536, 53] width 85 height 18
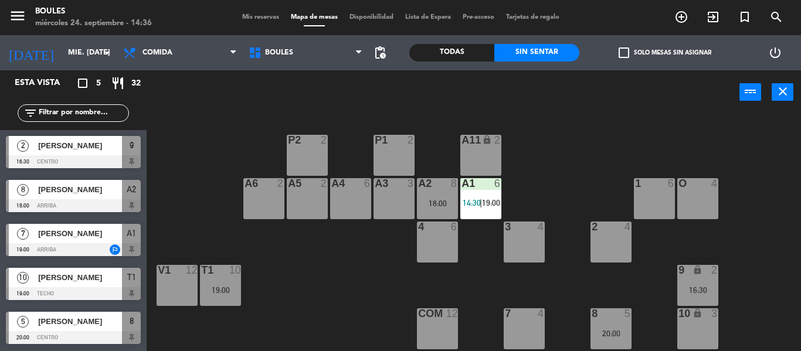
click at [453, 56] on div "Todas" at bounding box center [451, 53] width 85 height 18
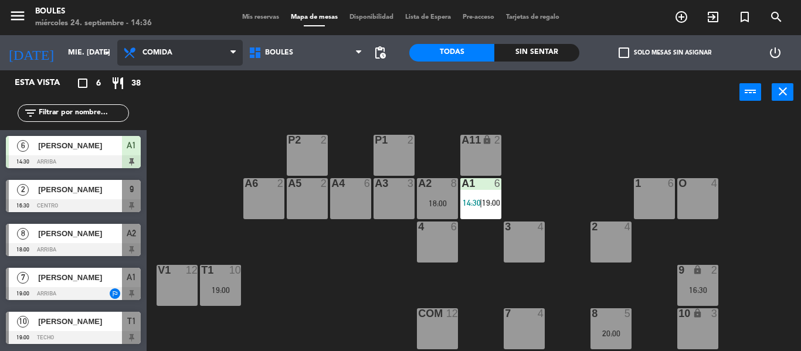
click at [160, 58] on span "Comida" at bounding box center [179, 53] width 125 height 26
click at [162, 115] on div "P1 2 P2 2 A11 lock 2 A5 2 A6 2 A4 6 A3 3 A2 8 18:00 A1 6 14:30 | 19:00 1 6 O 4 …" at bounding box center [478, 232] width 646 height 237
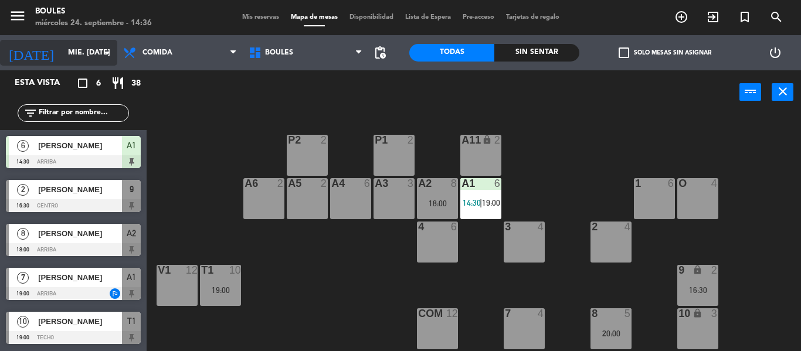
click at [80, 55] on input "mié. [DATE]" at bounding box center [111, 53] width 99 height 20
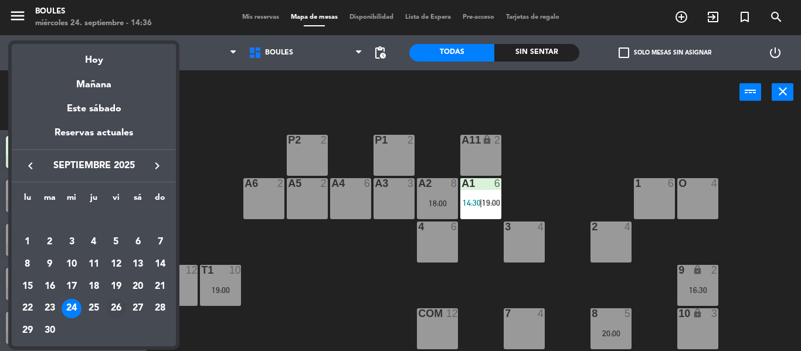
click at [114, 305] on div "26" at bounding box center [116, 309] width 20 height 20
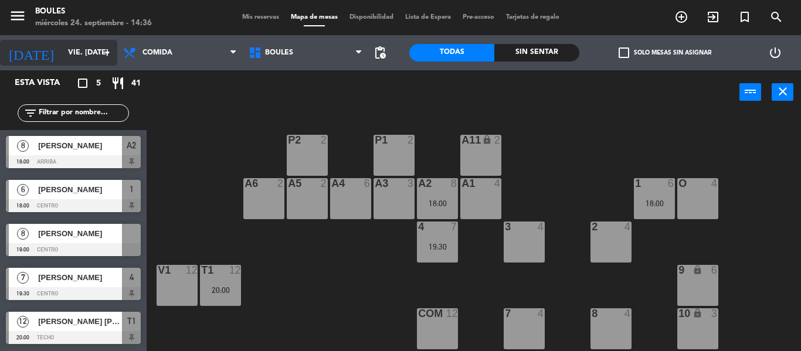
click at [87, 53] on input "vie. [DATE]" at bounding box center [111, 53] width 99 height 20
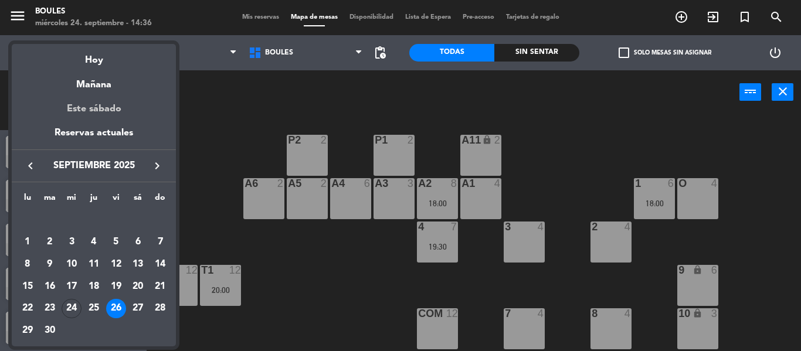
click at [86, 116] on div "Este sábado" at bounding box center [94, 109] width 164 height 33
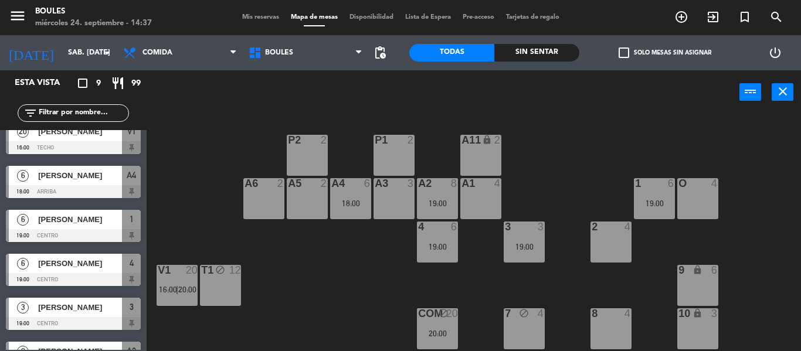
scroll to position [6, 0]
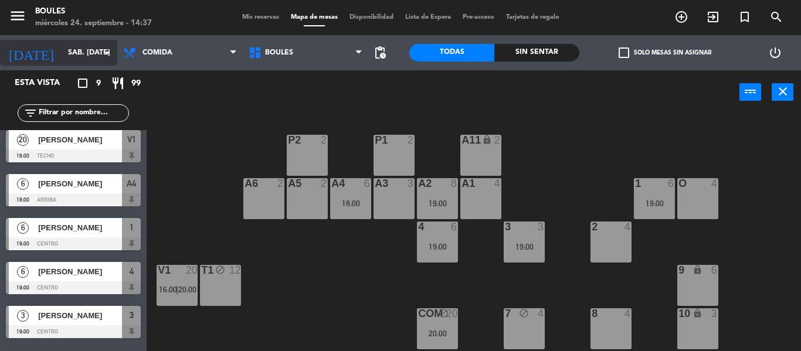
click at [69, 56] on input "sáb. [DATE]" at bounding box center [111, 53] width 99 height 20
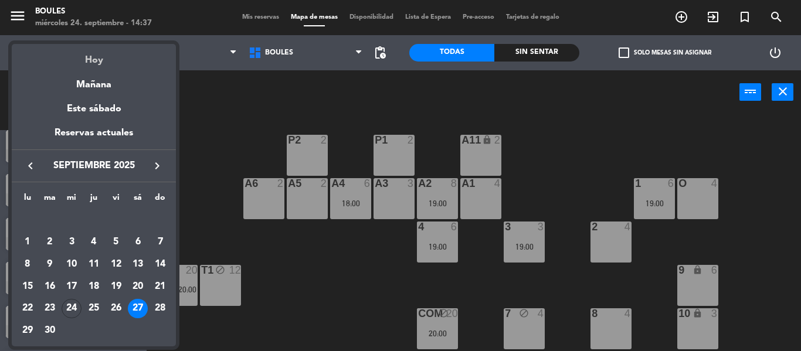
click at [89, 62] on div "Hoy" at bounding box center [94, 56] width 164 height 24
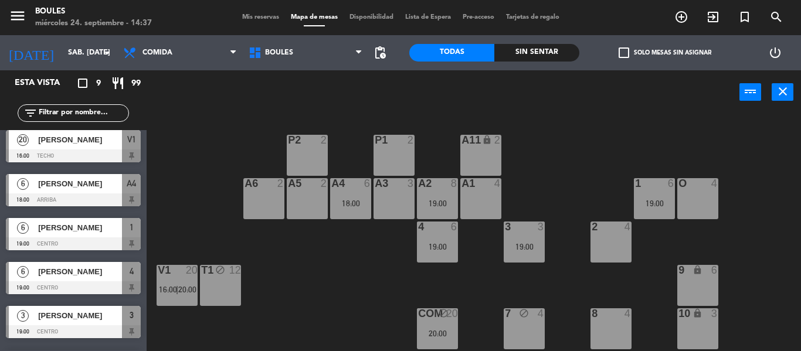
type input "mié. [DATE]"
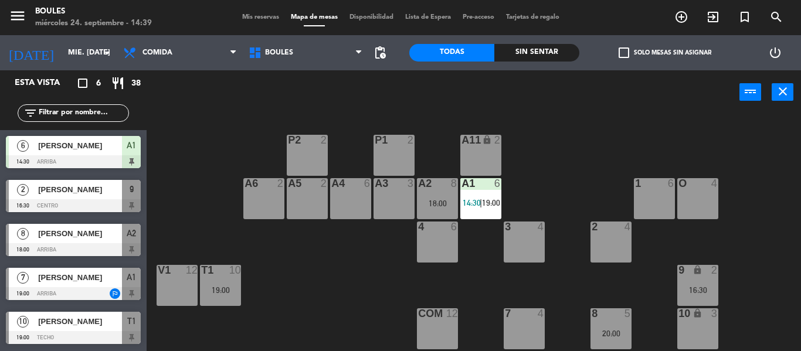
scroll to position [44, 0]
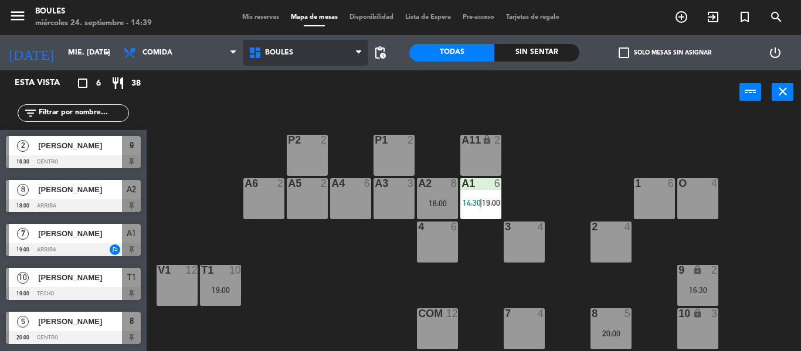
click at [306, 53] on span "Boules" at bounding box center [305, 53] width 125 height 26
click at [254, 128] on div "P1 2 P2 2 A11 lock 2 A5 2 A6 2 A4 6 A3 3 A2 8 18:00 A1 6 14:30 | 19:00 1 6 O 4 …" at bounding box center [478, 232] width 646 height 237
click at [362, 14] on span "Disponibilidad" at bounding box center [372, 17] width 56 height 6
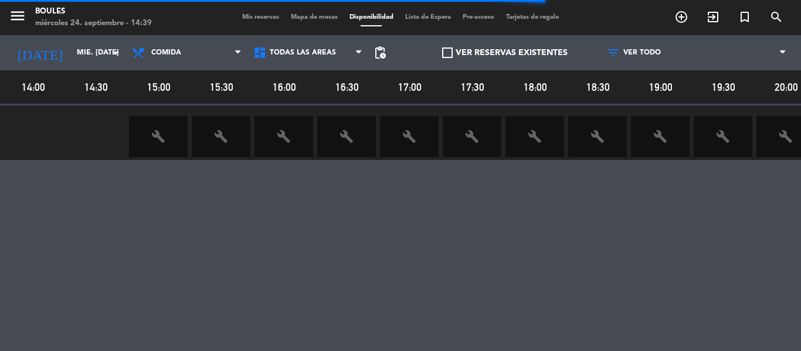
scroll to position [0, 23]
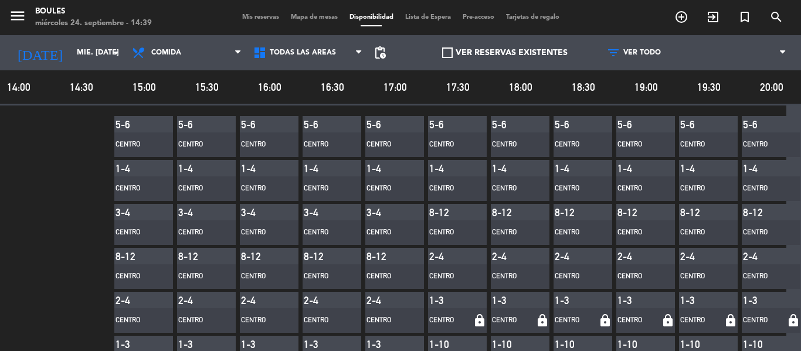
click at [315, 16] on span "Mapa de mesas" at bounding box center [314, 17] width 59 height 6
